Goal: Task Accomplishment & Management: Use online tool/utility

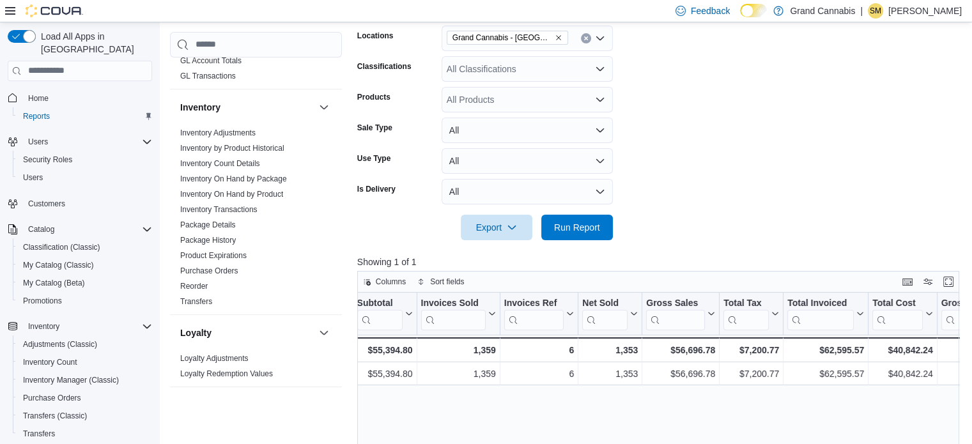
scroll to position [498, 0]
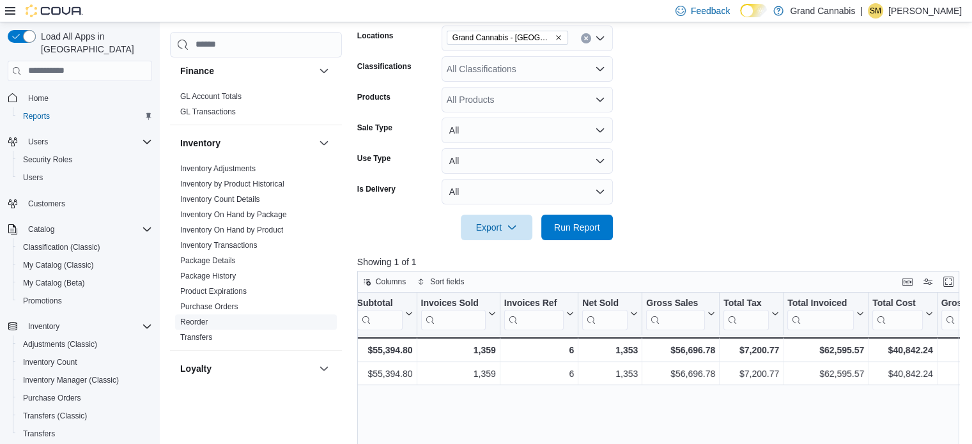
click at [189, 318] on link "Reorder" at bounding box center [193, 322] width 27 height 9
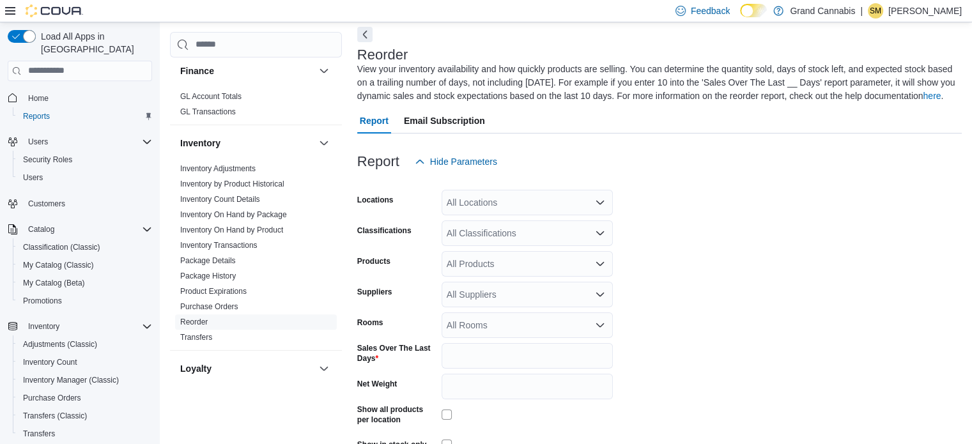
scroll to position [56, 0]
click at [513, 201] on div "All Locations" at bounding box center [526, 204] width 171 height 26
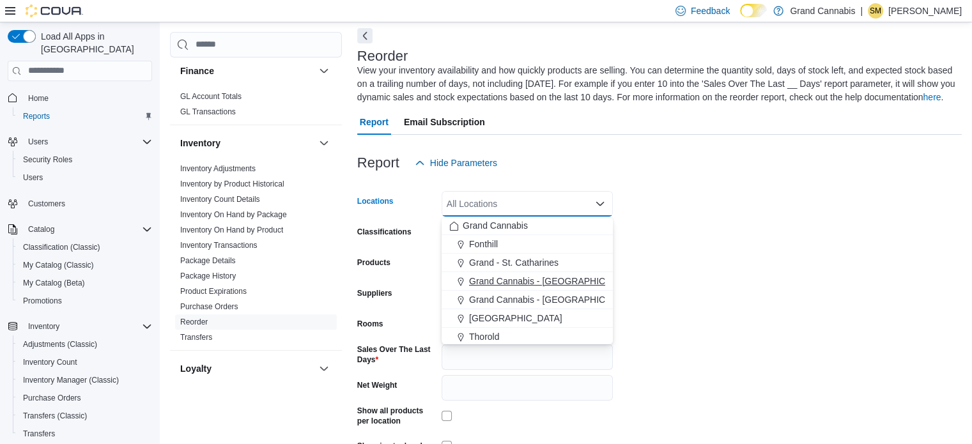
click at [518, 287] on span "Grand Cannabis - [GEOGRAPHIC_DATA]" at bounding box center [552, 281] width 166 height 13
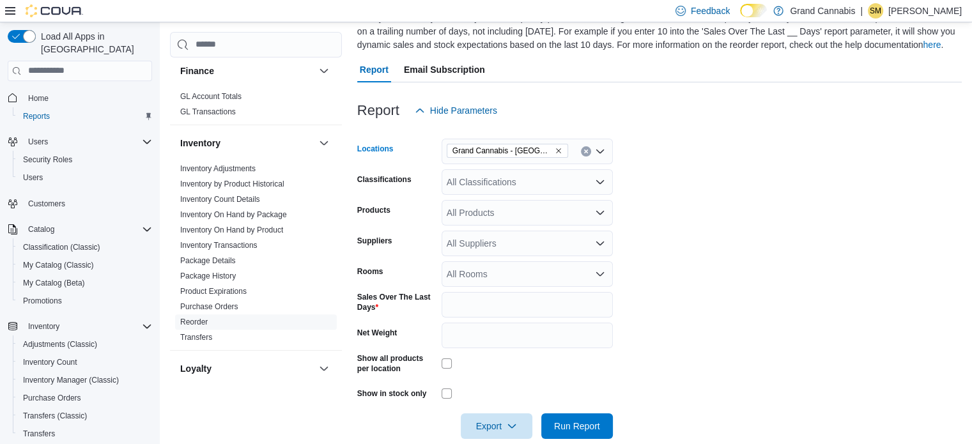
scroll to position [128, 0]
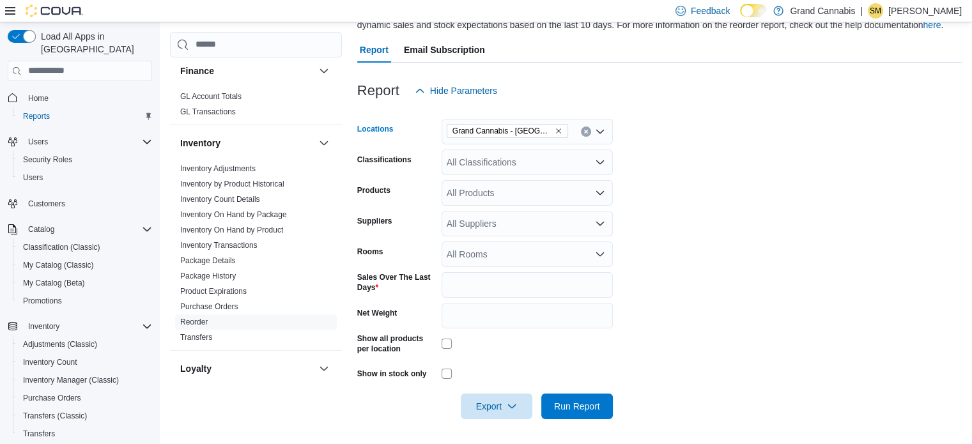
drag, startPoint x: 536, startPoint y: 227, endPoint x: 530, endPoint y: 239, distance: 13.4
click at [536, 227] on div "All Suppliers" at bounding box center [526, 224] width 171 height 26
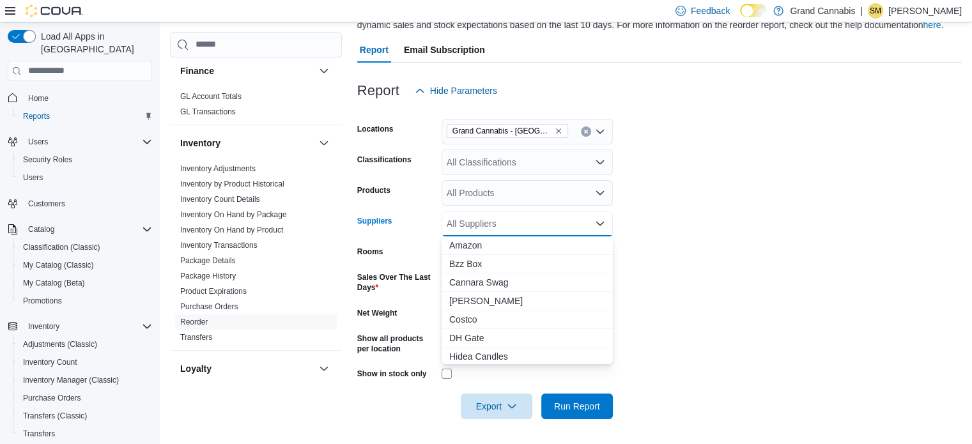
click at [765, 237] on form "Locations [GEOGRAPHIC_DATA] - [GEOGRAPHIC_DATA] Classifications All Classificat…" at bounding box center [659, 262] width 604 height 316
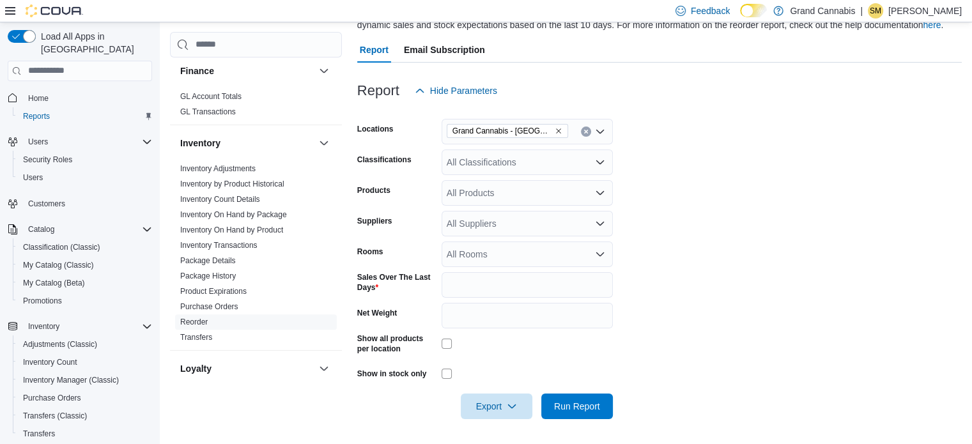
click at [548, 247] on div "All Rooms" at bounding box center [526, 255] width 171 height 26
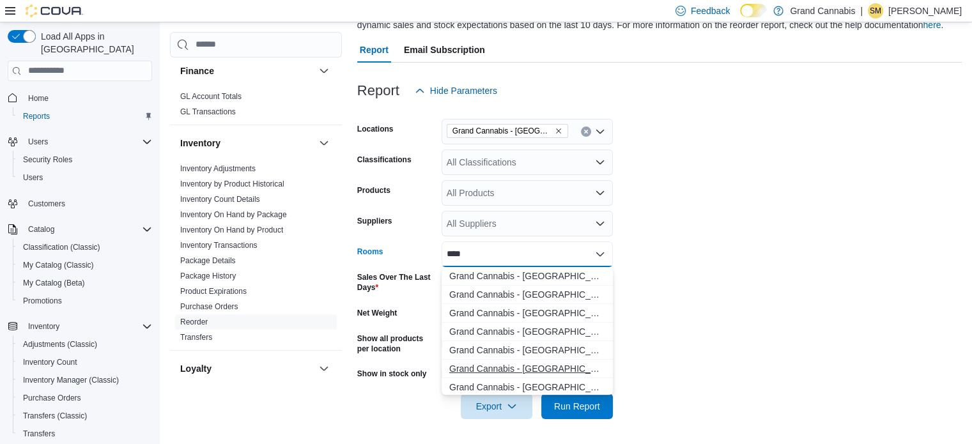
type input "****"
click at [545, 366] on span "Grand Cannabis - [GEOGRAPHIC_DATA] - Sales Floor" at bounding box center [527, 368] width 156 height 13
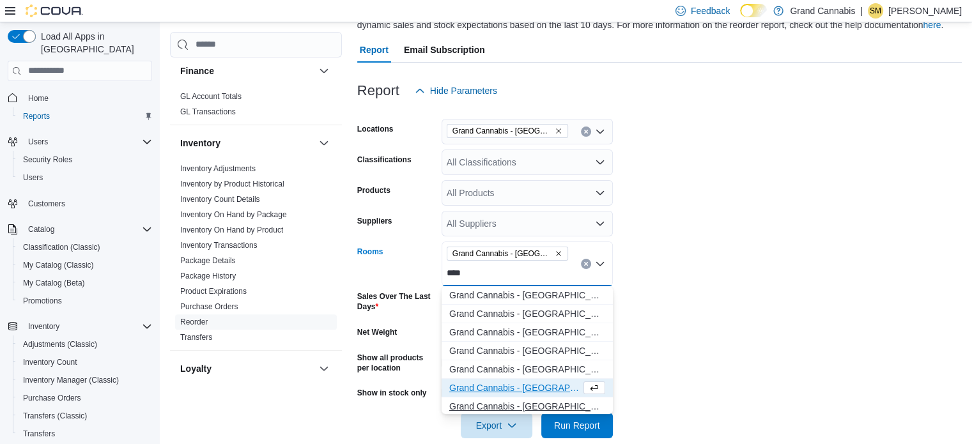
type input "****"
click at [580, 404] on span "Grand Cannabis - [GEOGRAPHIC_DATA] - [GEOGRAPHIC_DATA]" at bounding box center [527, 406] width 156 height 13
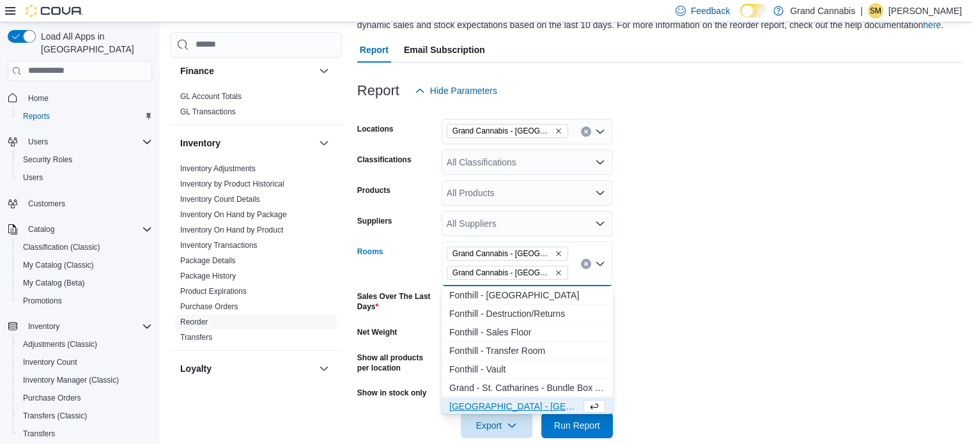
scroll to position [2, 0]
click at [668, 344] on form "Locations [GEOGRAPHIC_DATA] - [GEOGRAPHIC_DATA] Classifications All Classificat…" at bounding box center [659, 271] width 604 height 335
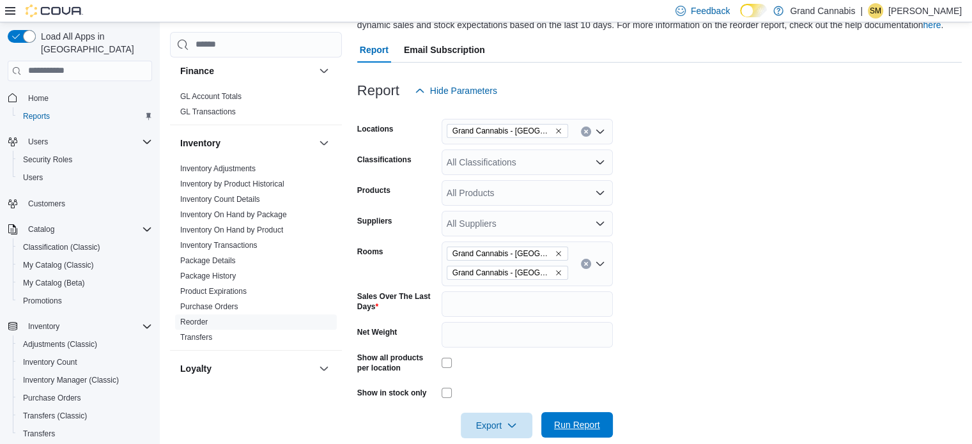
click at [590, 419] on span "Run Report" at bounding box center [577, 424] width 46 height 13
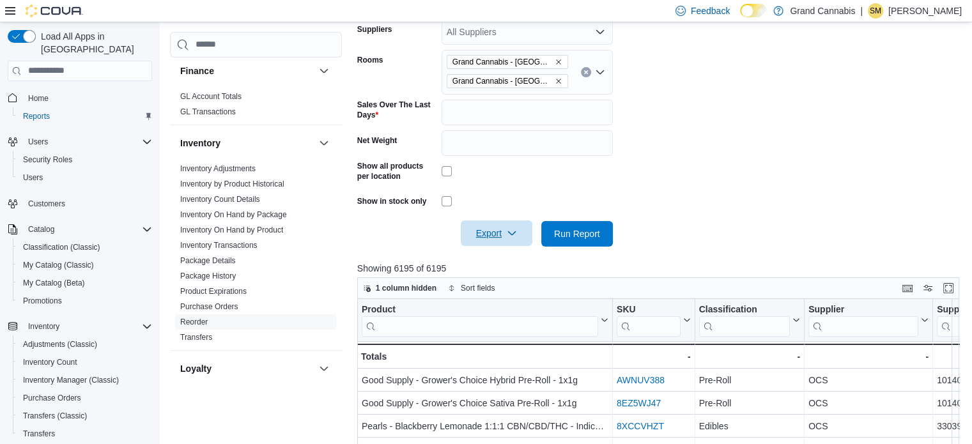
click at [515, 232] on icon "button" at bounding box center [512, 233] width 10 height 10
click at [515, 257] on span "Export to Excel" at bounding box center [499, 259] width 58 height 10
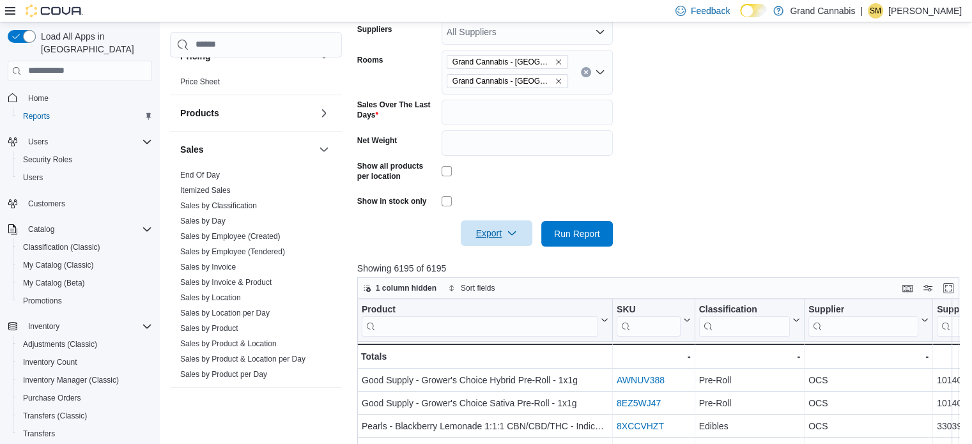
scroll to position [946, 0]
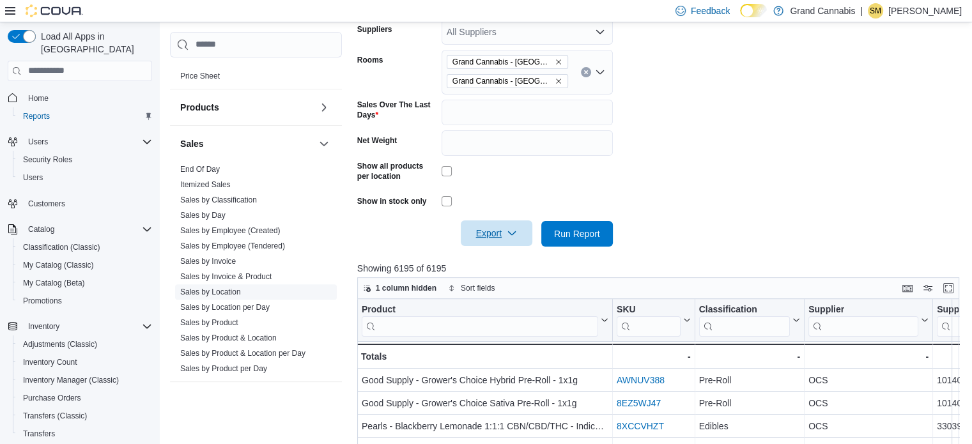
click at [223, 288] on link "Sales by Location" at bounding box center [210, 292] width 61 height 9
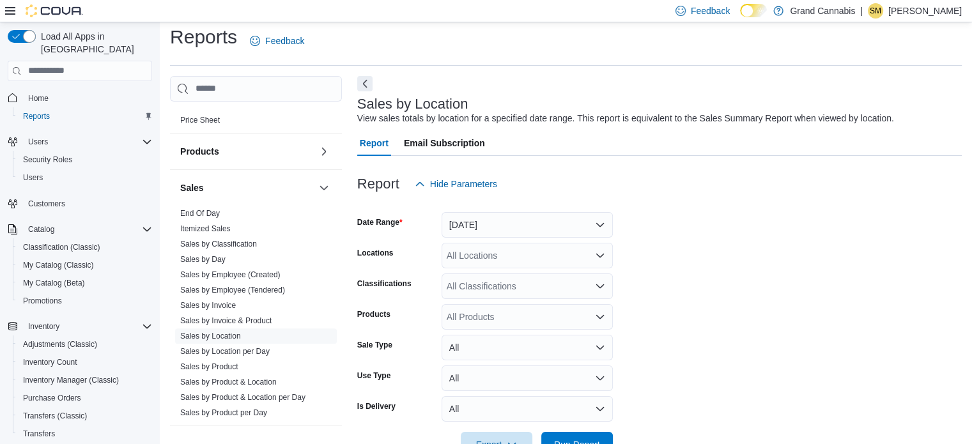
scroll to position [29, 0]
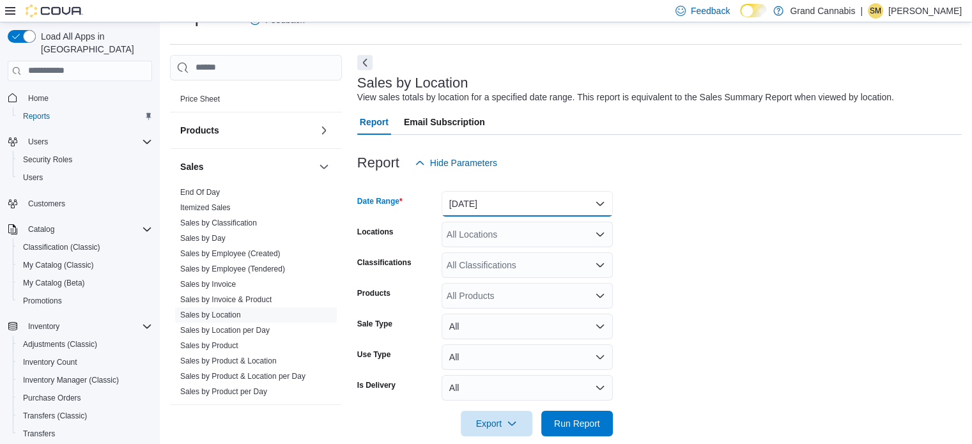
click at [564, 202] on button "[DATE]" at bounding box center [526, 204] width 171 height 26
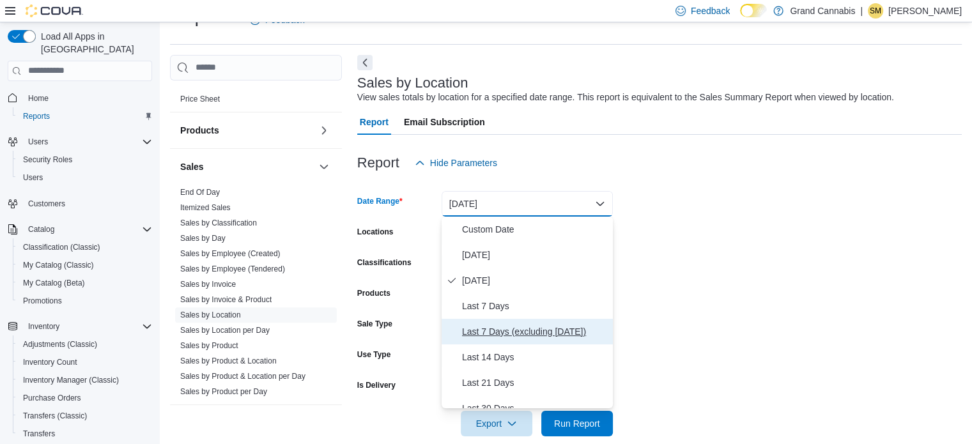
click at [514, 332] on span "Last 7 Days (excluding [DATE])" at bounding box center [535, 331] width 146 height 15
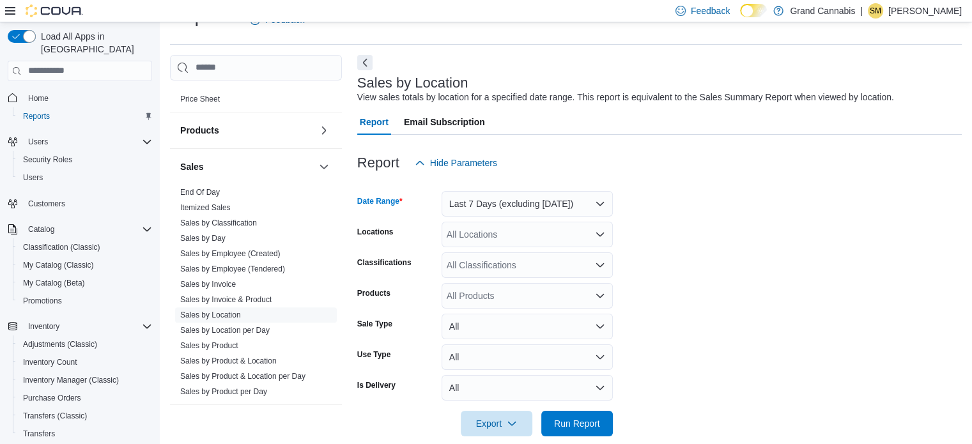
click at [529, 229] on div "All Locations" at bounding box center [526, 235] width 171 height 26
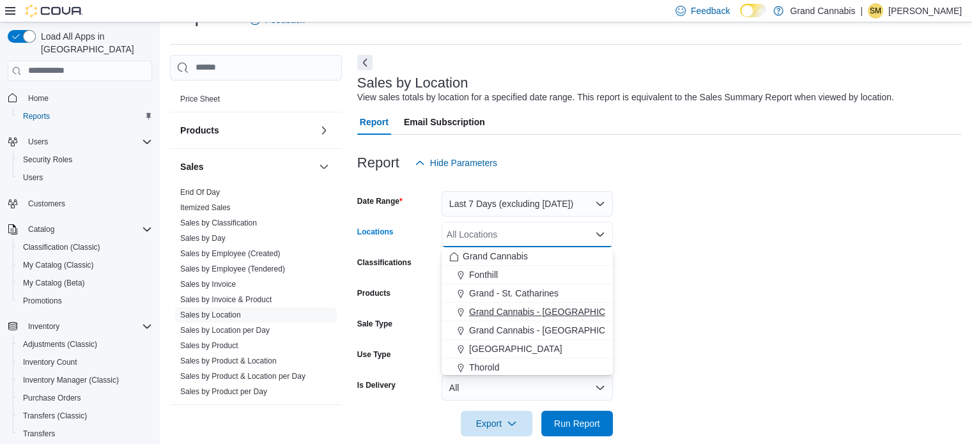
click at [526, 305] on span "Grand Cannabis - [GEOGRAPHIC_DATA]" at bounding box center [552, 311] width 166 height 13
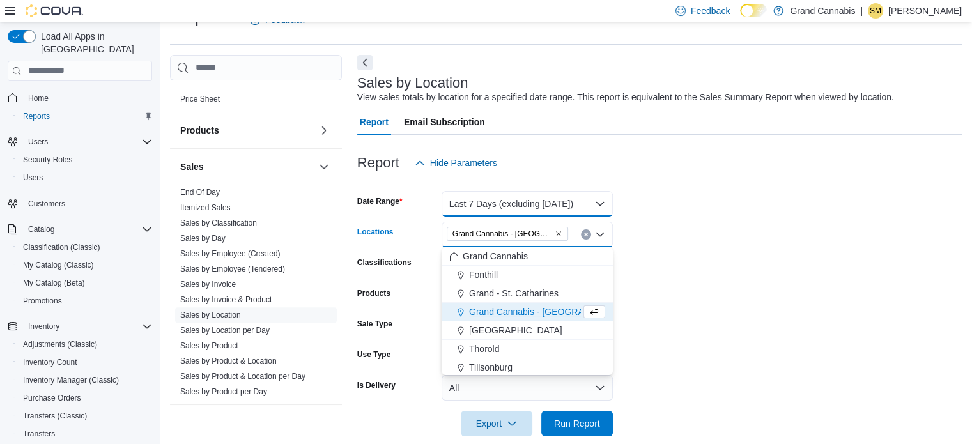
click at [578, 196] on button "Last 7 Days (excluding [DATE])" at bounding box center [526, 204] width 171 height 26
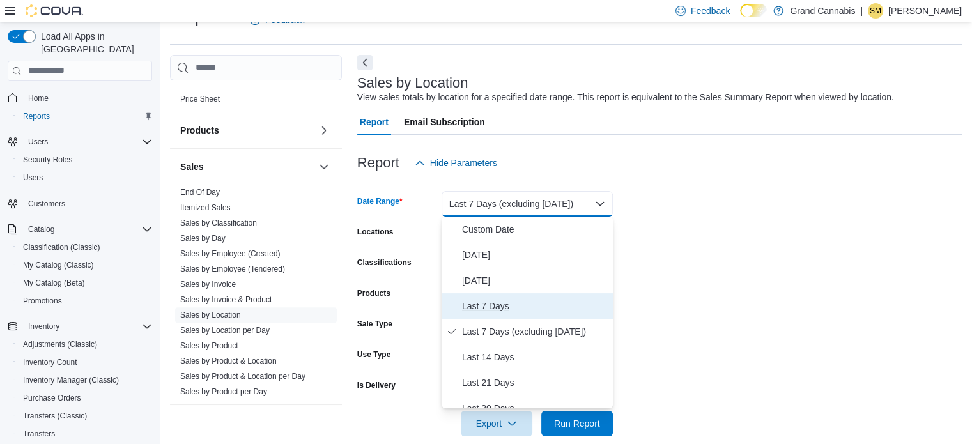
click at [521, 303] on span "Last 7 Days" at bounding box center [535, 305] width 146 height 15
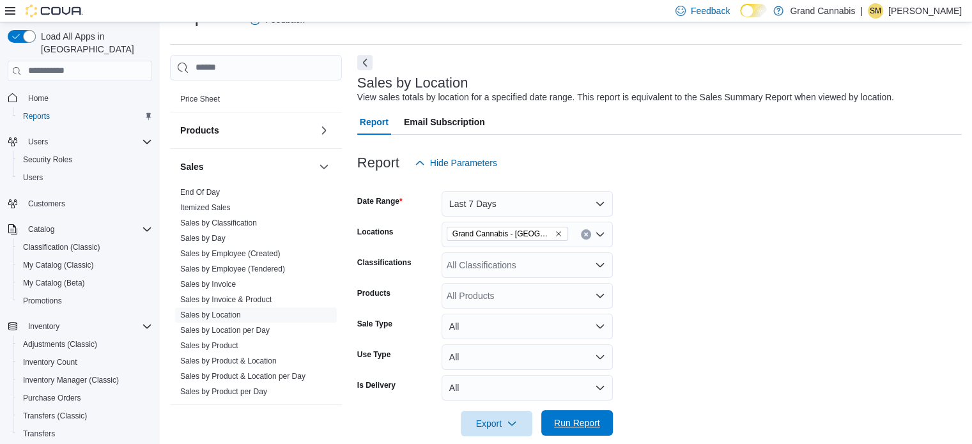
click at [576, 412] on span "Run Report" at bounding box center [577, 423] width 56 height 26
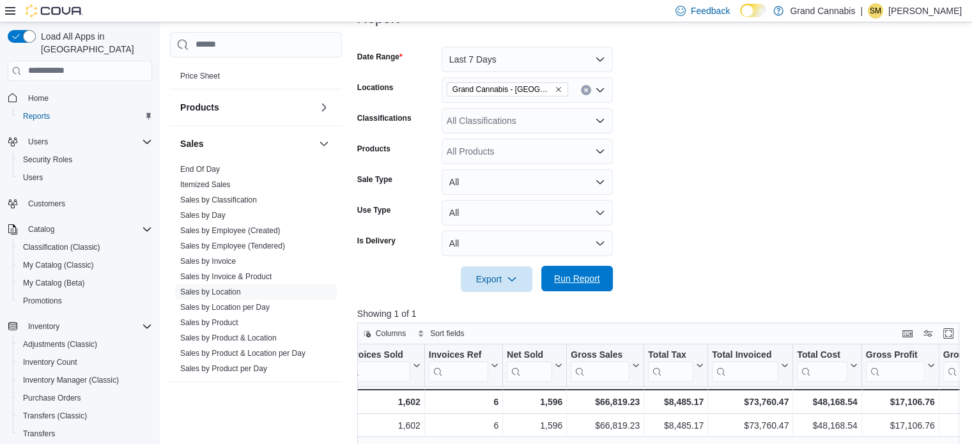
scroll to position [162, 0]
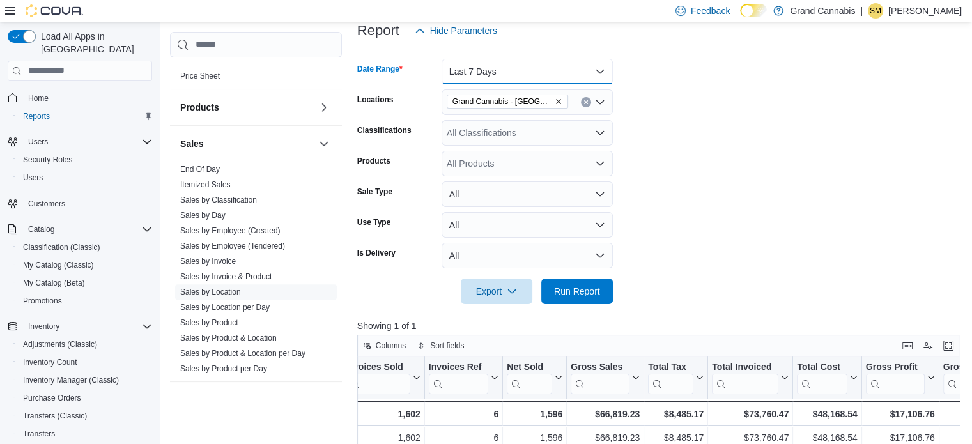
click at [551, 74] on button "Last 7 Days" at bounding box center [526, 72] width 171 height 26
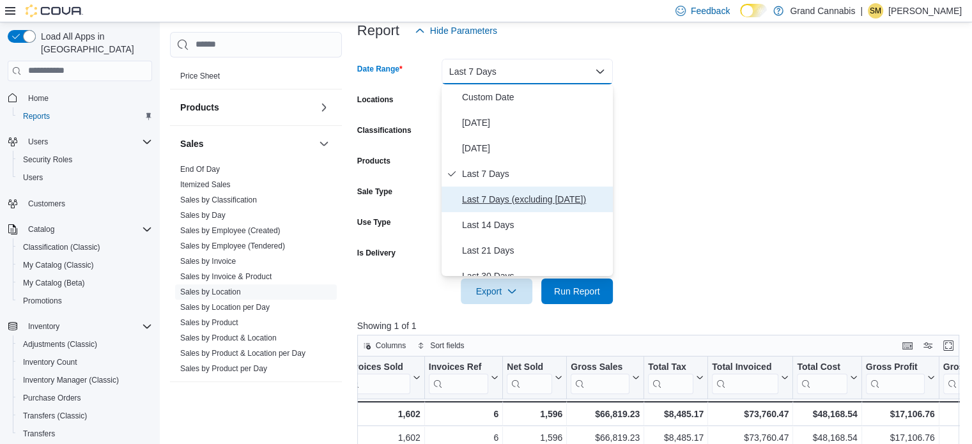
click at [538, 196] on span "Last 7 Days (excluding [DATE])" at bounding box center [535, 199] width 146 height 15
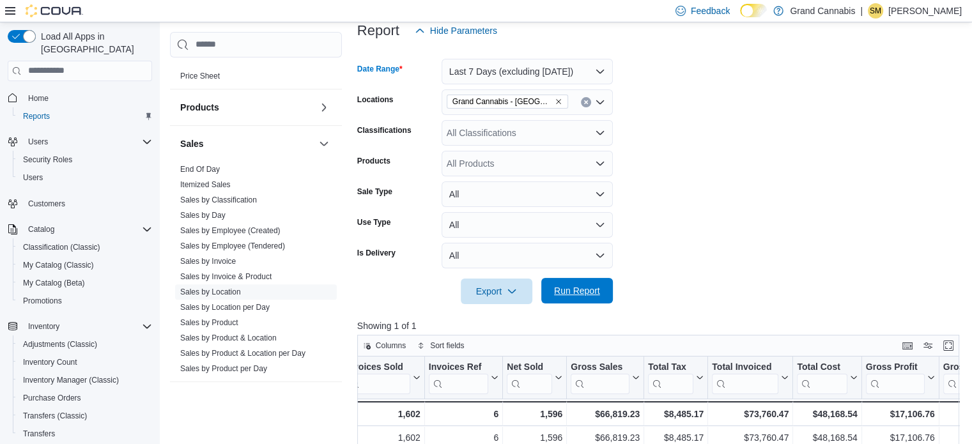
click at [566, 283] on span "Run Report" at bounding box center [577, 291] width 56 height 26
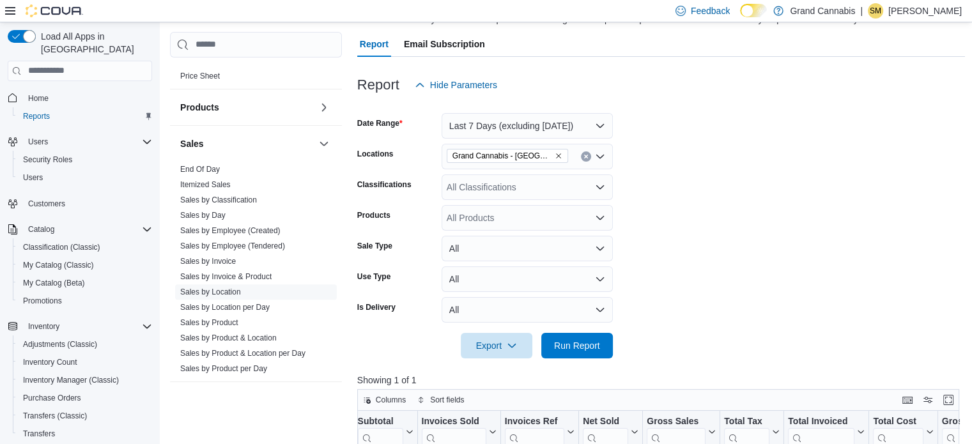
scroll to position [98, 0]
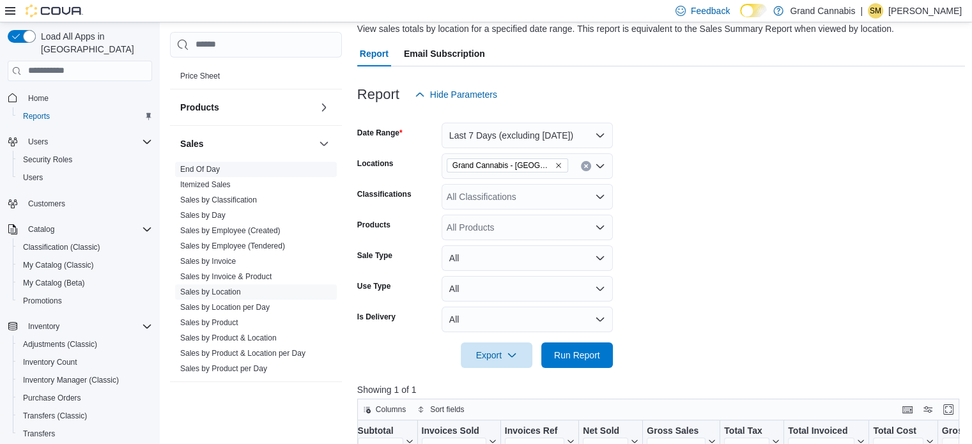
click at [219, 165] on link "End Of Day" at bounding box center [200, 169] width 40 height 9
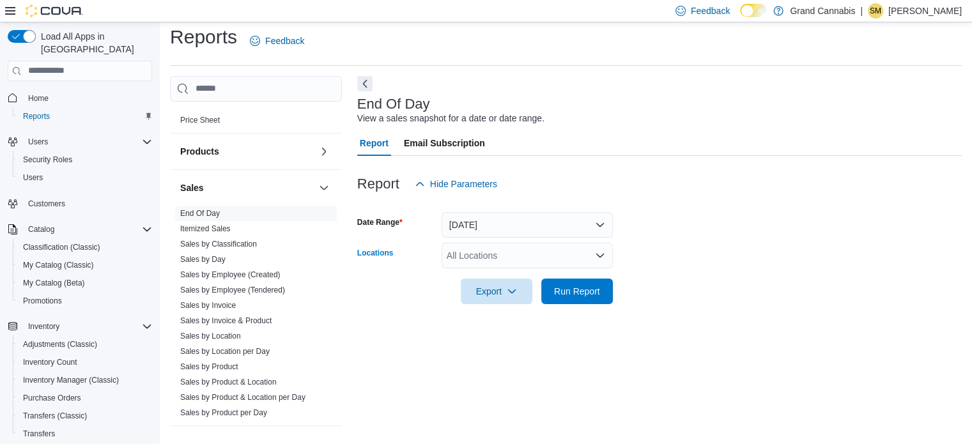
click at [514, 254] on div "All Locations" at bounding box center [526, 256] width 171 height 26
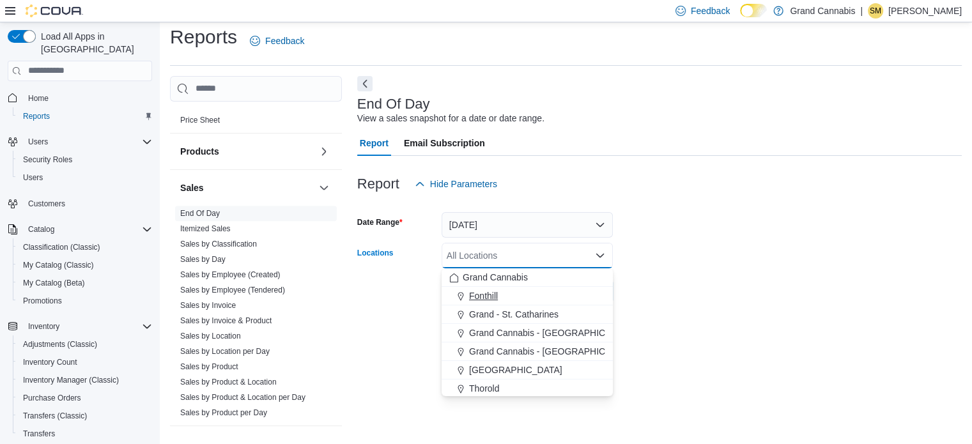
click at [499, 300] on div "Fonthill" at bounding box center [527, 295] width 156 height 13
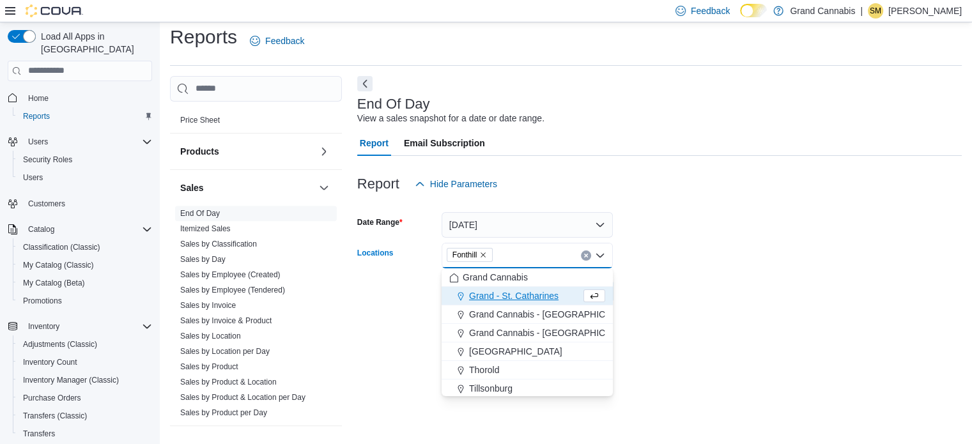
click at [664, 262] on form "Date Range [DATE] Locations [GEOGRAPHIC_DATA] Combo box. Selected. [GEOGRAPHIC_…" at bounding box center [659, 250] width 604 height 107
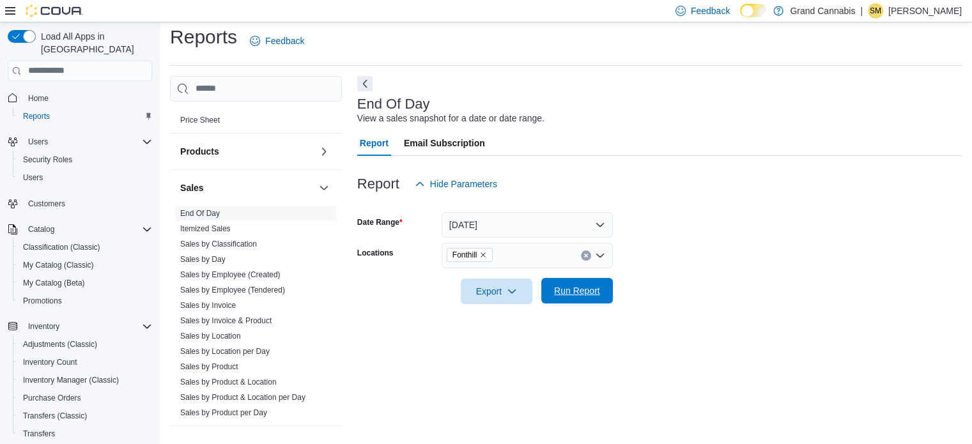
click at [574, 285] on span "Run Report" at bounding box center [577, 290] width 46 height 13
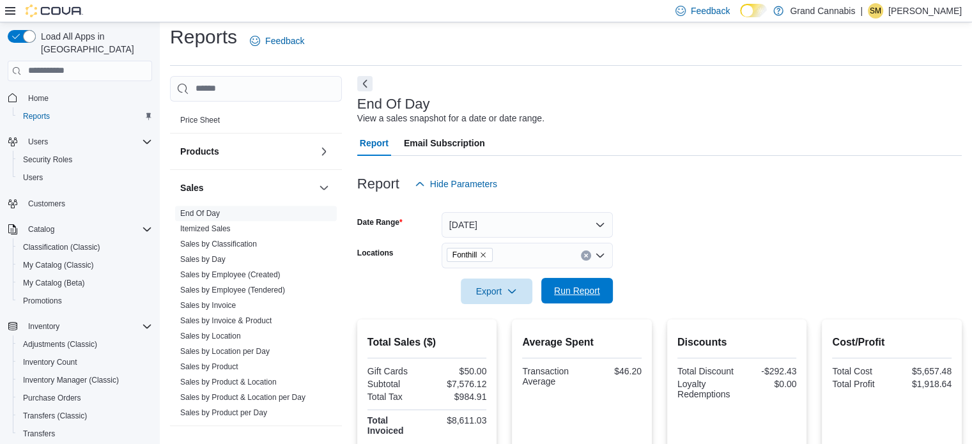
scroll to position [72, 0]
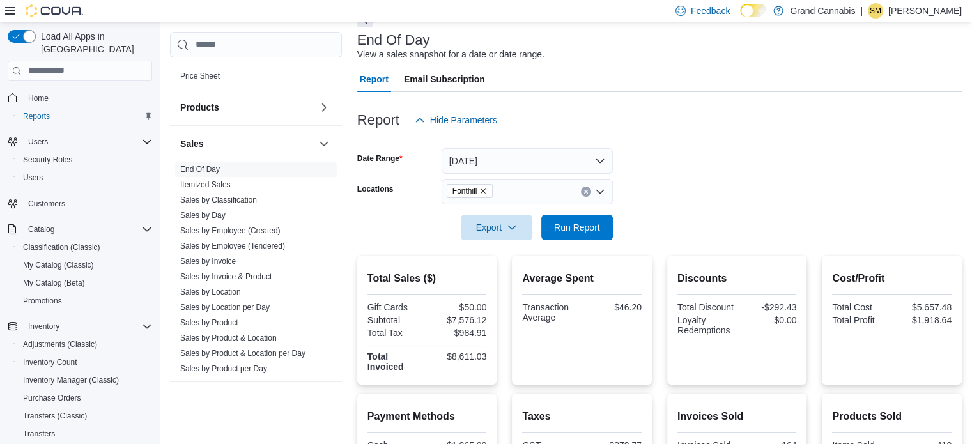
click at [583, 187] on button "Clear input" at bounding box center [586, 192] width 10 height 10
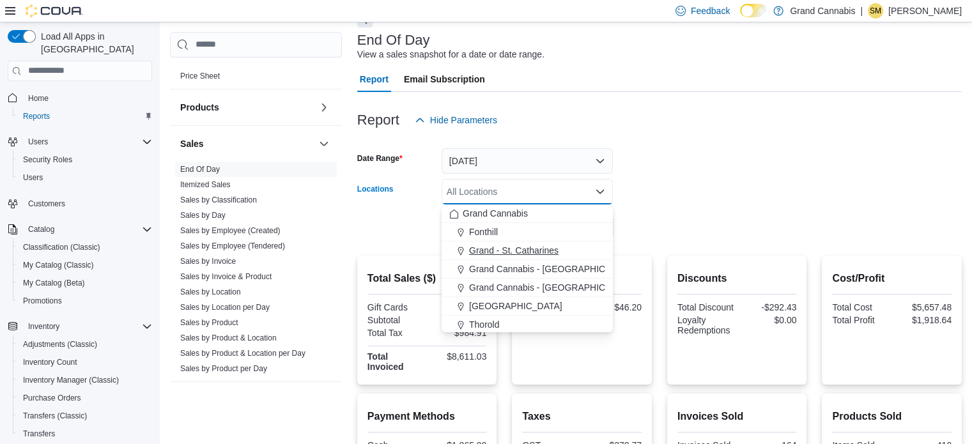
click at [561, 251] on div "Grand - St. Catharines" at bounding box center [527, 250] width 156 height 13
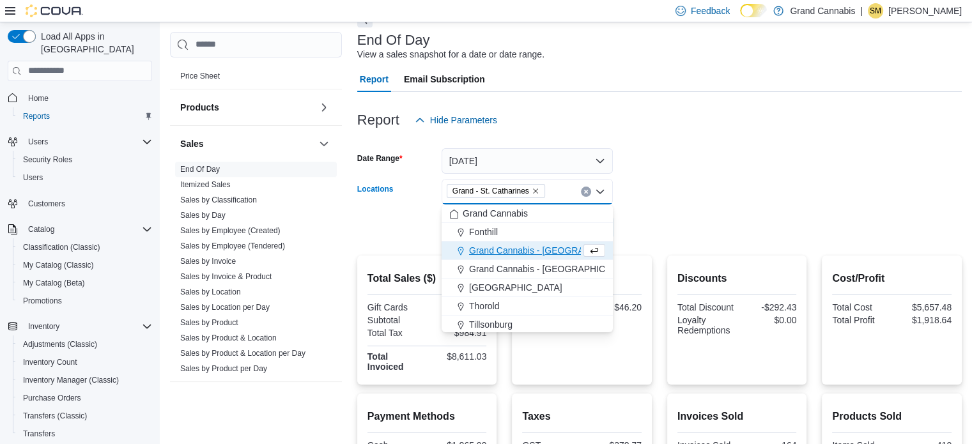
click at [675, 215] on form "Date Range [DATE] Locations [GEOGRAPHIC_DATA] Combo box. Selected. [GEOGRAPHIC_…" at bounding box center [659, 186] width 604 height 107
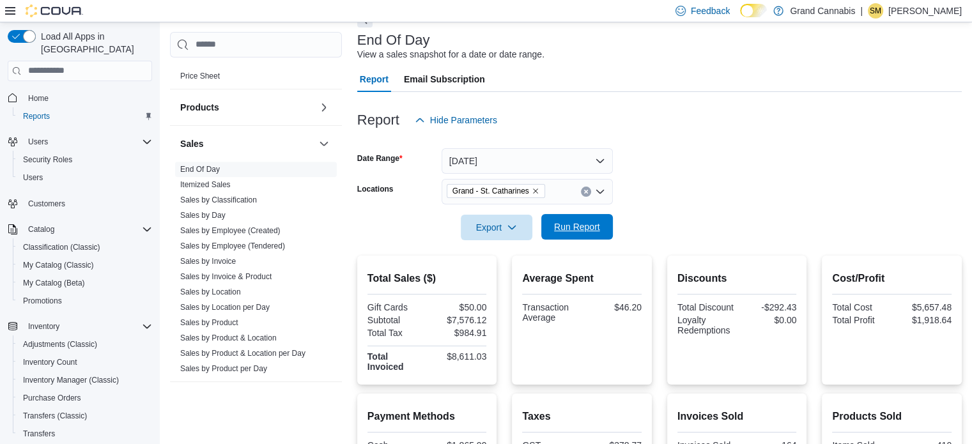
click at [612, 234] on button "Run Report" at bounding box center [577, 227] width 72 height 26
click at [587, 190] on icon "Clear input" at bounding box center [585, 191] width 3 height 3
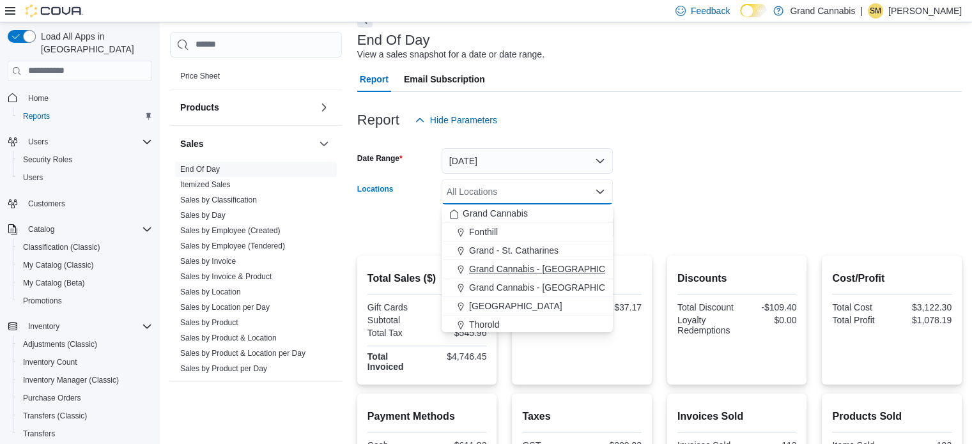
click at [575, 266] on span "Grand Cannabis - [GEOGRAPHIC_DATA]" at bounding box center [552, 269] width 166 height 13
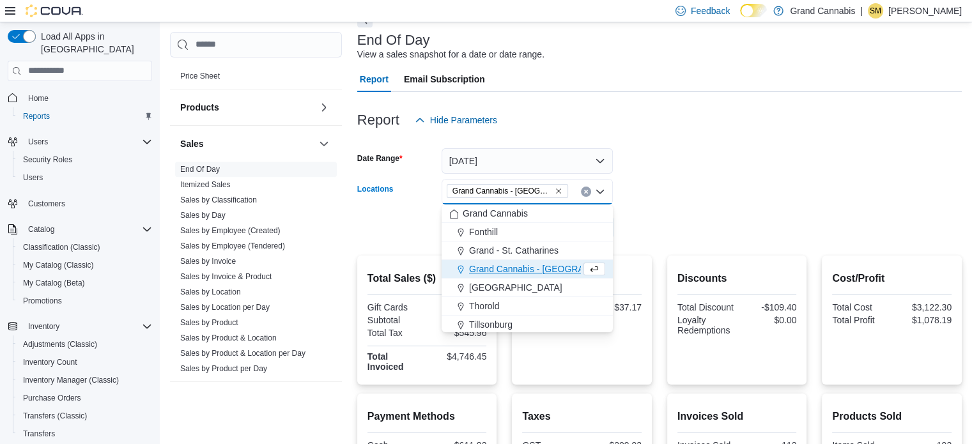
click at [655, 219] on form "Date Range [DATE] Locations [GEOGRAPHIC_DATA] - [GEOGRAPHIC_DATA] Combo box. Se…" at bounding box center [659, 186] width 604 height 107
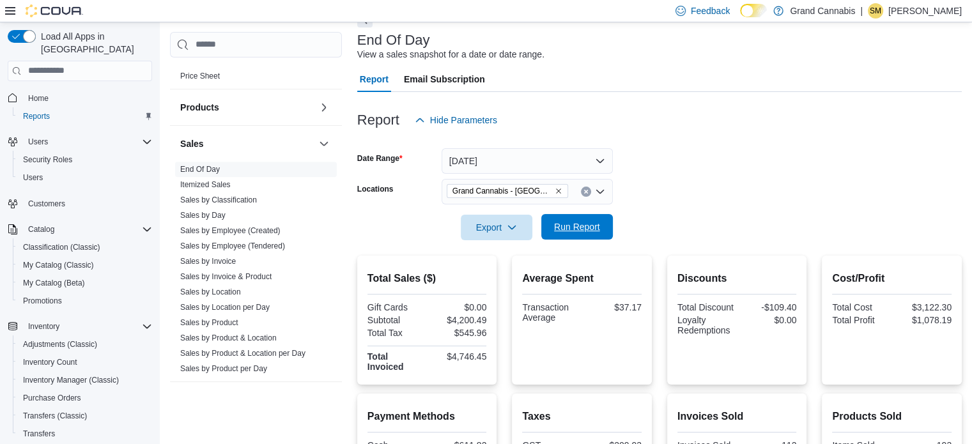
click at [583, 226] on span "Run Report" at bounding box center [577, 226] width 46 height 13
click at [588, 189] on button "Clear input" at bounding box center [586, 192] width 10 height 10
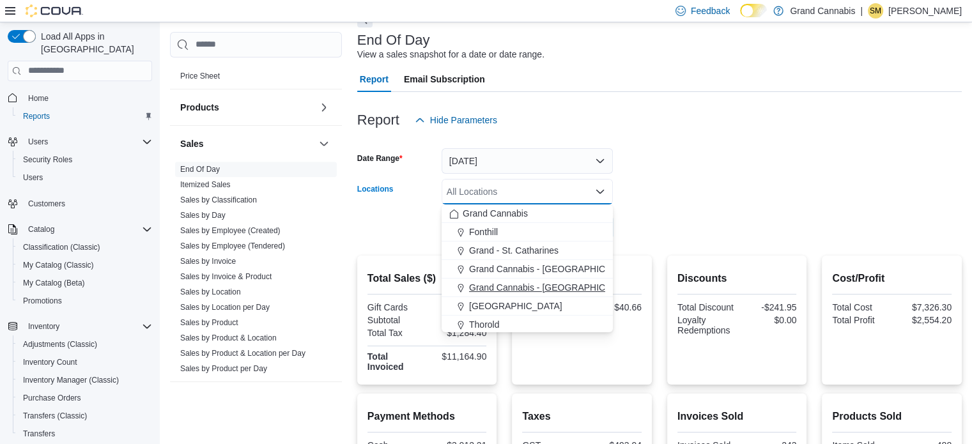
click at [556, 293] on span "Grand Cannabis - [GEOGRAPHIC_DATA]" at bounding box center [552, 287] width 166 height 13
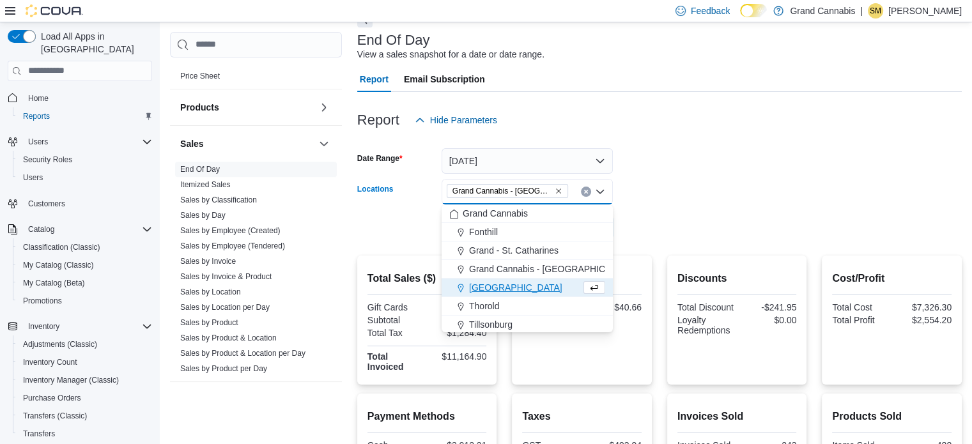
click at [674, 229] on form "Date Range [DATE] Locations [GEOGRAPHIC_DATA] - [GEOGRAPHIC_DATA] Combo box. Se…" at bounding box center [659, 186] width 604 height 107
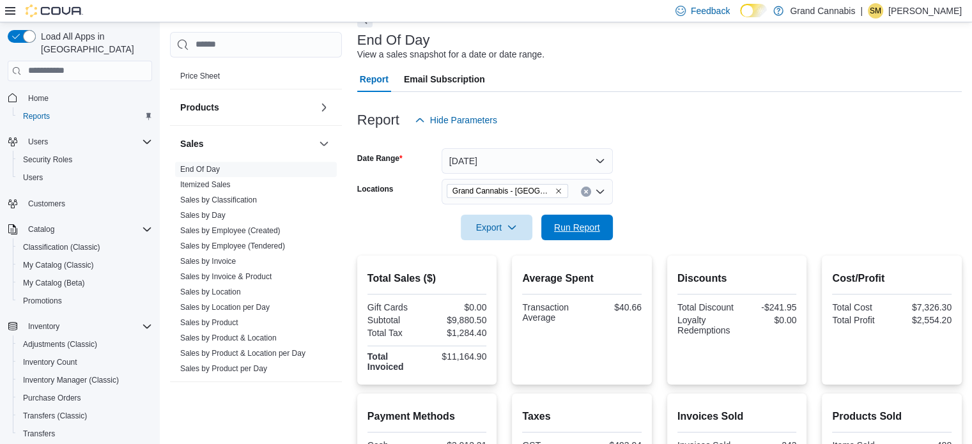
click at [586, 229] on span "Run Report" at bounding box center [577, 227] width 46 height 13
click at [585, 194] on icon "Clear input" at bounding box center [585, 191] width 5 height 5
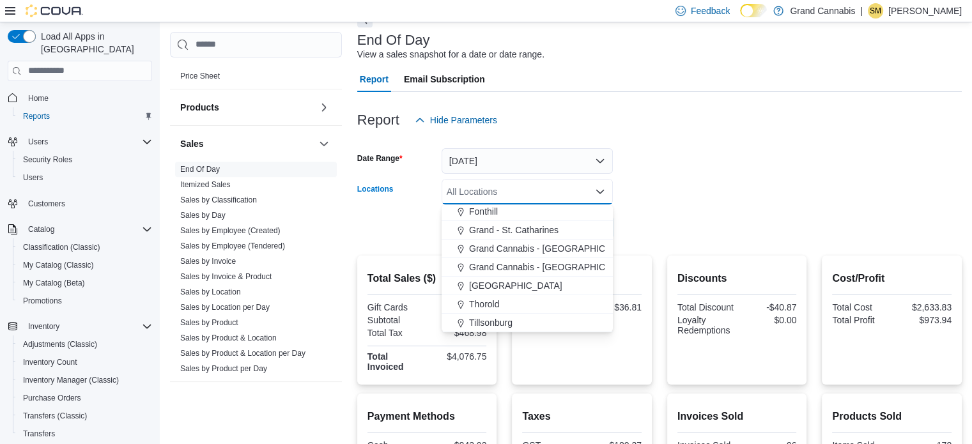
click at [502, 286] on span "[GEOGRAPHIC_DATA]" at bounding box center [515, 285] width 93 height 13
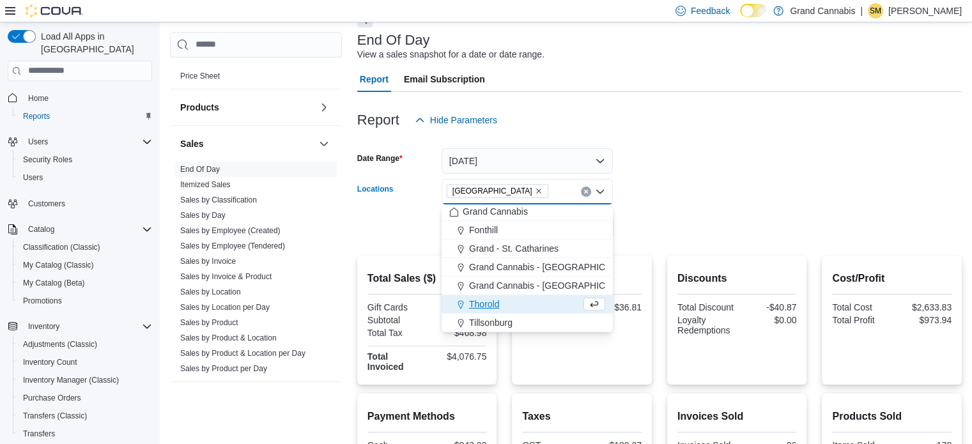
scroll to position [2, 0]
drag, startPoint x: 667, startPoint y: 219, endPoint x: 648, endPoint y: 219, distance: 19.2
click at [667, 219] on form "Date Range [DATE] Locations [GEOGRAPHIC_DATA] Combo box. Selected. [GEOGRAPHIC_…" at bounding box center [659, 186] width 604 height 107
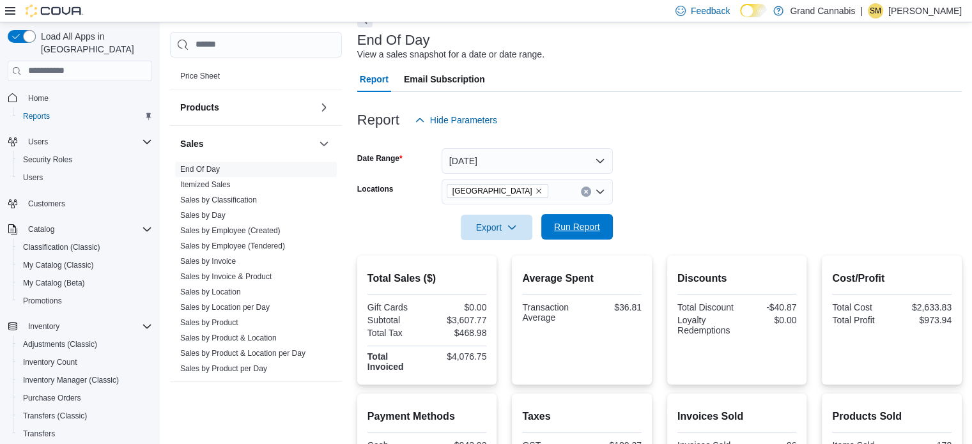
click at [588, 238] on span "Run Report" at bounding box center [577, 227] width 56 height 26
click at [588, 193] on icon "Clear input" at bounding box center [585, 191] width 5 height 5
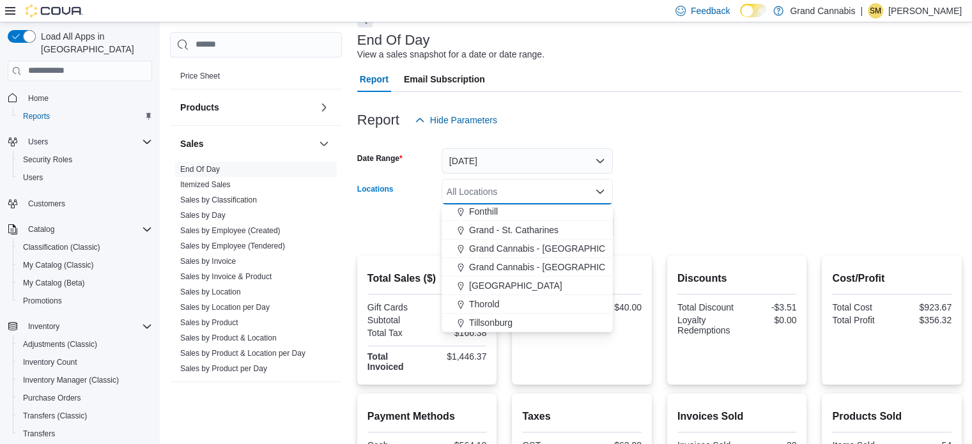
drag, startPoint x: 498, startPoint y: 319, endPoint x: 608, endPoint y: 266, distance: 122.0
click at [498, 319] on span "Tillsonburg" at bounding box center [490, 322] width 43 height 13
click at [671, 219] on form "Date Range [DATE] Locations [GEOGRAPHIC_DATA] Combo box. Selected. [GEOGRAPHIC_…" at bounding box center [659, 186] width 604 height 107
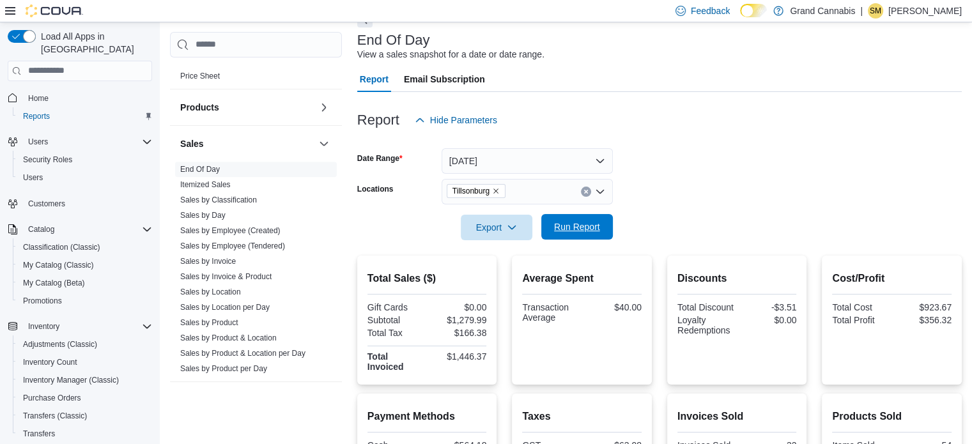
click at [601, 224] on span "Run Report" at bounding box center [577, 227] width 56 height 26
click at [587, 190] on icon "Clear input" at bounding box center [585, 191] width 3 height 3
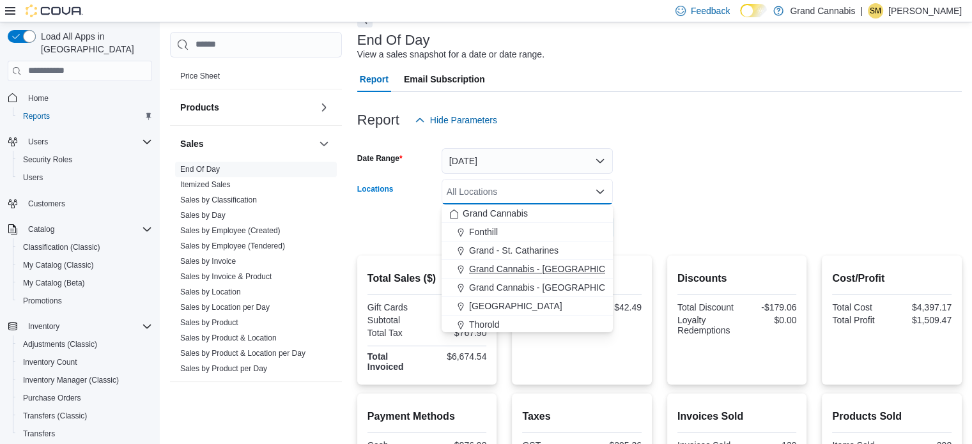
click at [565, 268] on span "Grand Cannabis - [GEOGRAPHIC_DATA]" at bounding box center [552, 269] width 166 height 13
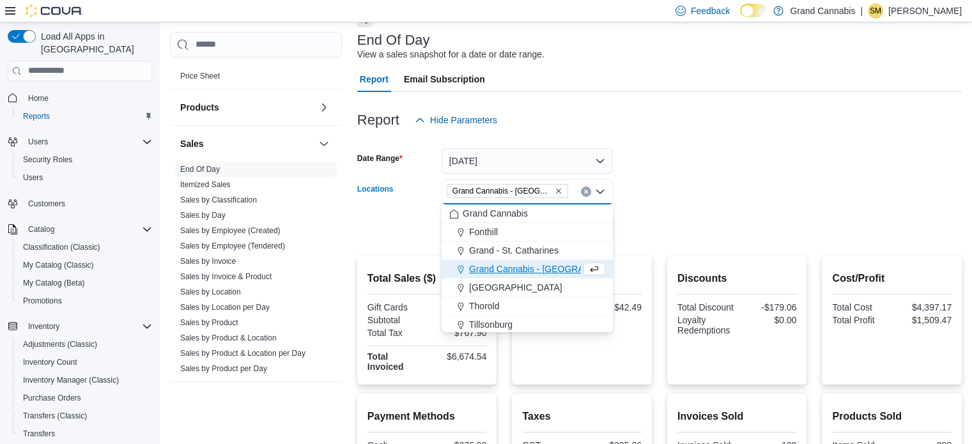
drag, startPoint x: 709, startPoint y: 213, endPoint x: 672, endPoint y: 212, distance: 36.4
click at [707, 212] on div at bounding box center [659, 209] width 604 height 10
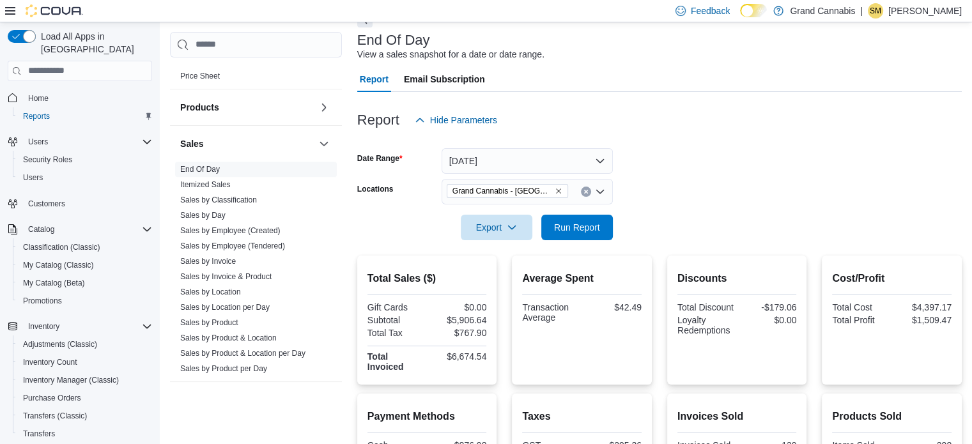
click at [618, 217] on form "Date Range [DATE] Locations [GEOGRAPHIC_DATA] - [GEOGRAPHIC_DATA] Export Run Re…" at bounding box center [659, 186] width 604 height 107
click at [601, 226] on span "Run Report" at bounding box center [577, 227] width 56 height 26
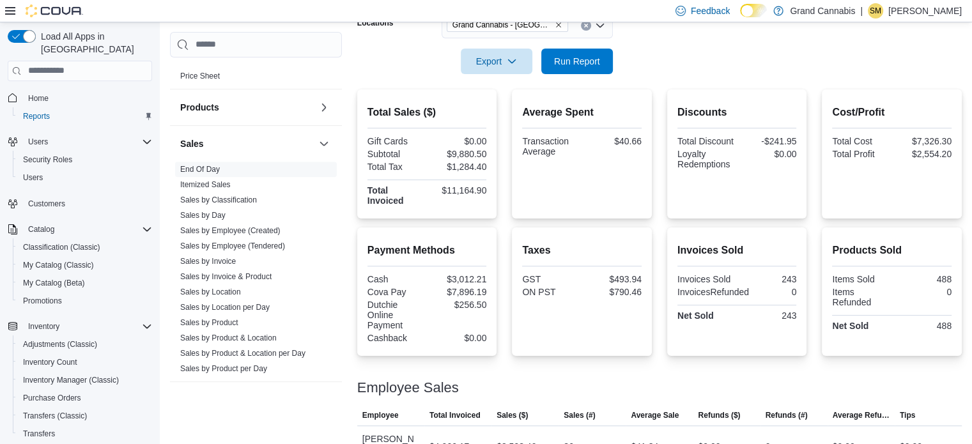
scroll to position [349, 0]
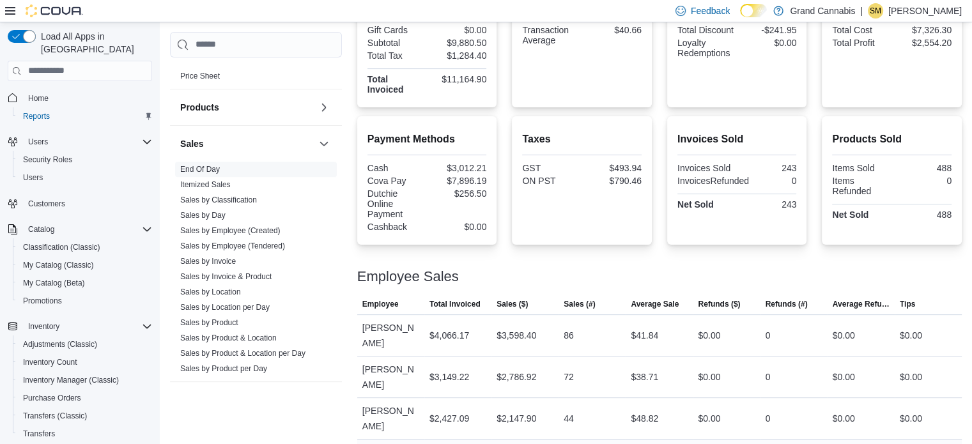
drag, startPoint x: 357, startPoint y: 424, endPoint x: 583, endPoint y: 427, distance: 226.2
